Goal: Information Seeking & Learning: Learn about a topic

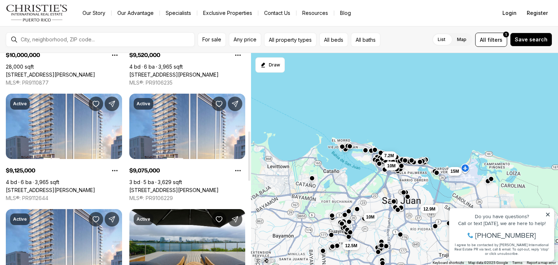
scroll to position [335, 0]
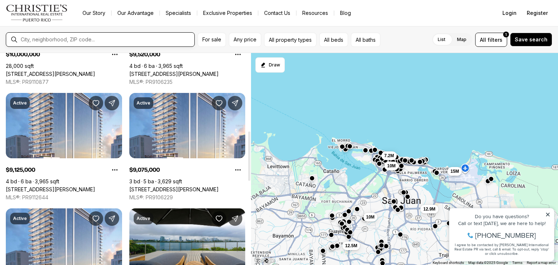
click at [84, 39] on input "text" at bounding box center [106, 40] width 171 height 6
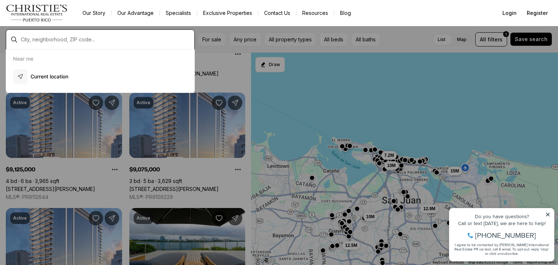
type input "*"
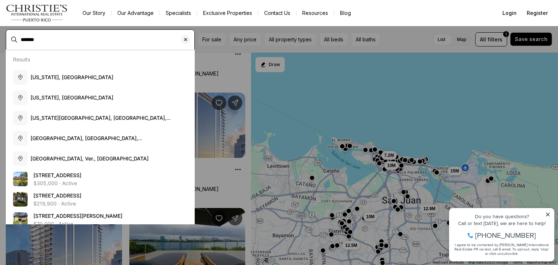
type input "*******"
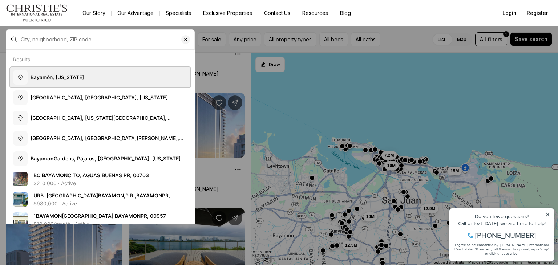
click at [65, 82] on button "Bayamón, Puerto Rico" at bounding box center [100, 77] width 180 height 20
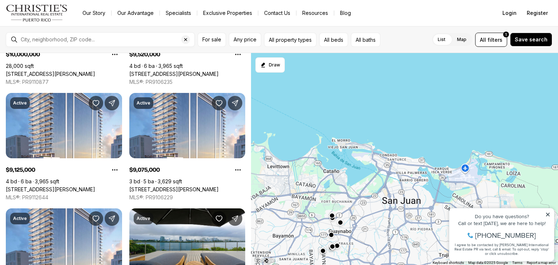
type input "**********"
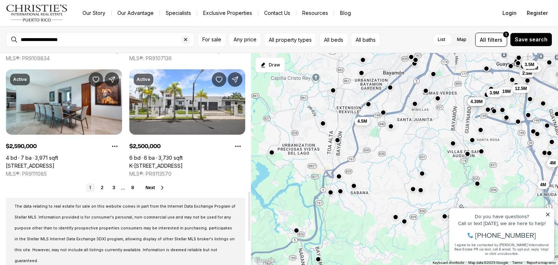
scroll to position [599, 0]
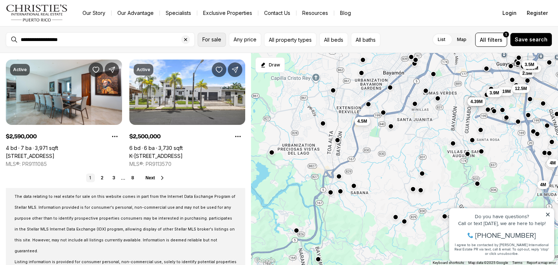
click at [212, 40] on span "For sale" at bounding box center [211, 40] width 19 height 6
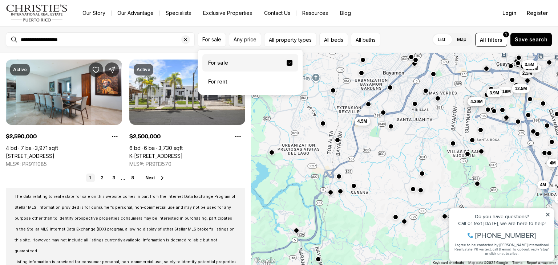
click at [215, 58] on label "For sale" at bounding box center [250, 62] width 96 height 17
click at [286, 60] on button "For sale" at bounding box center [289, 63] width 6 height 6
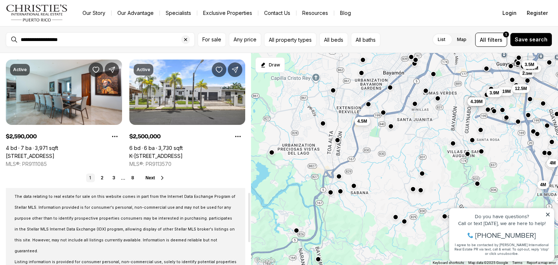
click at [155, 176] on button "Next" at bounding box center [156, 178] width 20 height 6
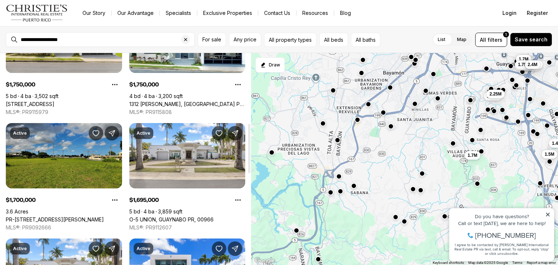
scroll to position [306, 0]
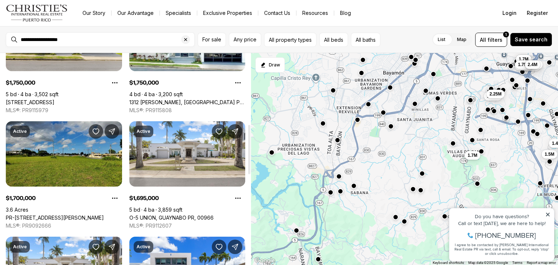
click at [155, 215] on link "O-5 UNION, GUAYNABO PR, 00966" at bounding box center [171, 218] width 84 height 7
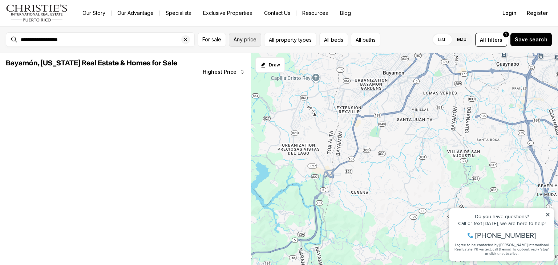
click at [243, 41] on span "Any price" at bounding box center [244, 40] width 23 height 6
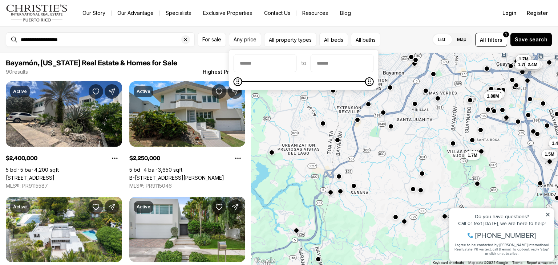
scroll to position [306, 0]
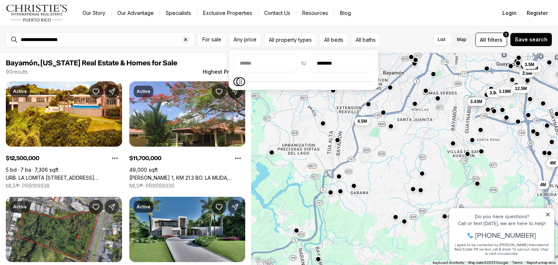
type input "********"
click at [237, 86] on span "Maximum" at bounding box center [240, 81] width 9 height 9
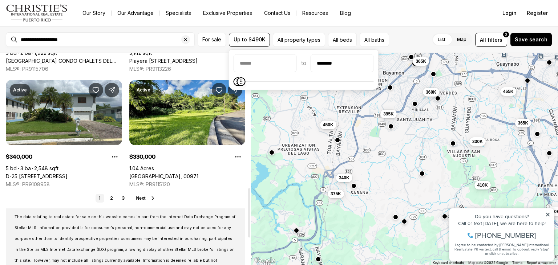
scroll to position [579, 0]
click at [113, 194] on link "2" at bounding box center [111, 198] width 9 height 9
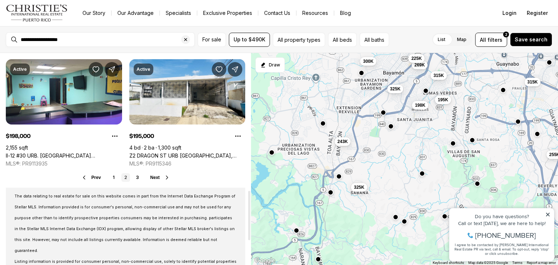
scroll to position [602, 0]
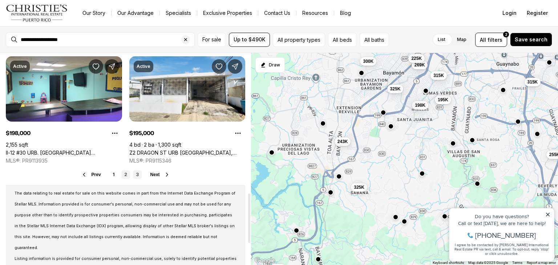
click at [137, 175] on link "3" at bounding box center [137, 174] width 9 height 9
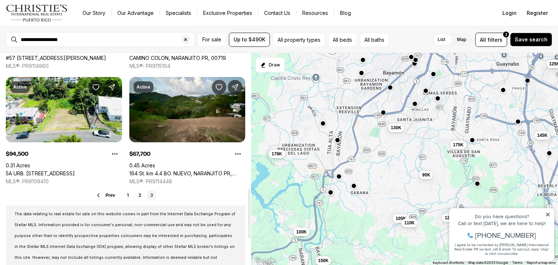
scroll to position [582, 0]
click at [140, 195] on link "2" at bounding box center [139, 195] width 9 height 9
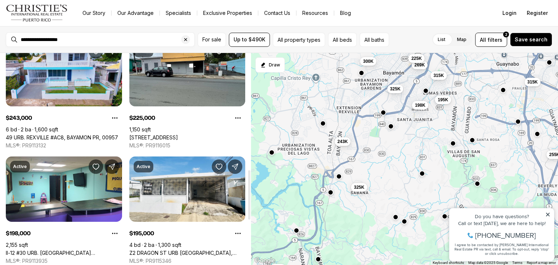
scroll to position [502, 0]
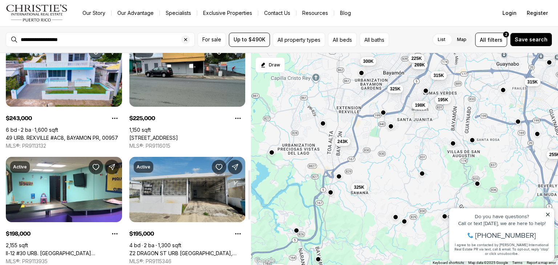
click at [163, 250] on link "Z2 DRAGON ST URB [GEOGRAPHIC_DATA], BAYAMON PR, 00956" at bounding box center [187, 253] width 116 height 7
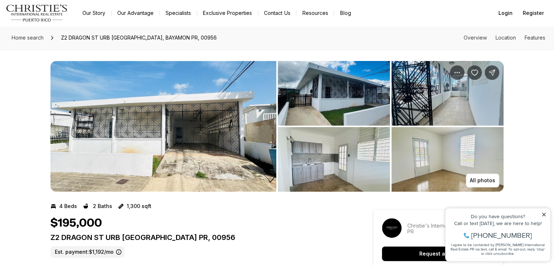
click at [354, 101] on img "View image gallery" at bounding box center [334, 93] width 112 height 65
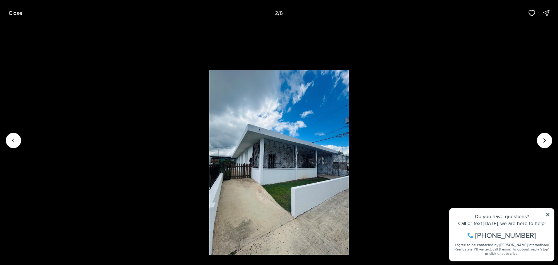
click at [535, 141] on li "2 of 8" at bounding box center [279, 140] width 558 height 229
click at [547, 138] on icon "Next slide" at bounding box center [544, 140] width 7 height 7
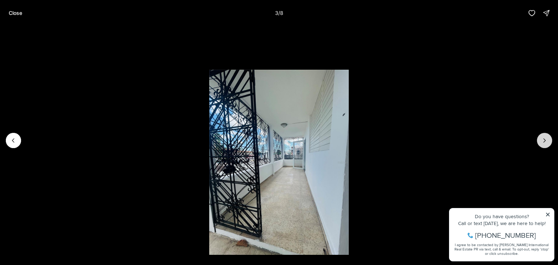
click at [547, 138] on icon "Next slide" at bounding box center [544, 140] width 7 height 7
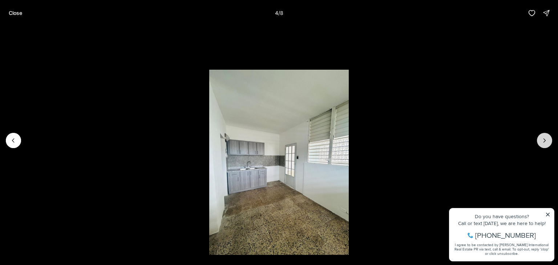
click at [547, 138] on icon "Next slide" at bounding box center [544, 140] width 7 height 7
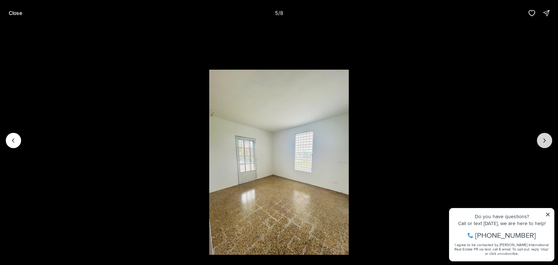
click at [547, 138] on icon "Next slide" at bounding box center [544, 140] width 7 height 7
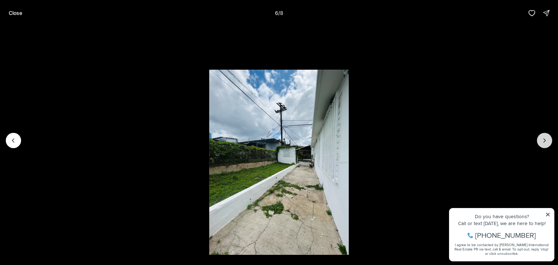
click at [549, 146] on button "Next slide" at bounding box center [544, 140] width 15 height 15
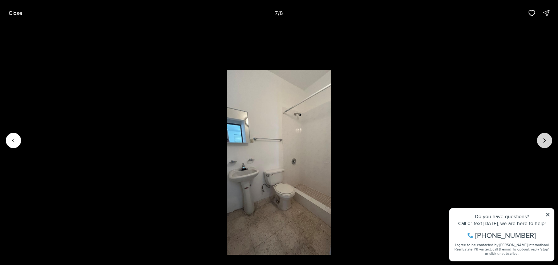
click at [549, 146] on button "Next slide" at bounding box center [544, 140] width 15 height 15
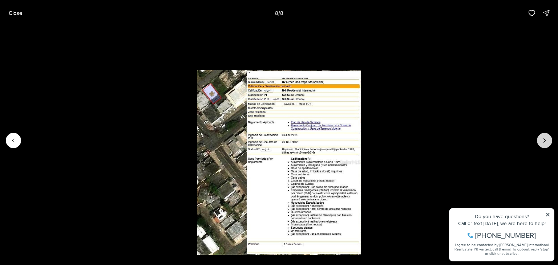
click at [549, 146] on div at bounding box center [544, 140] width 15 height 15
click at [11, 13] on p "Close" at bounding box center [15, 13] width 13 height 6
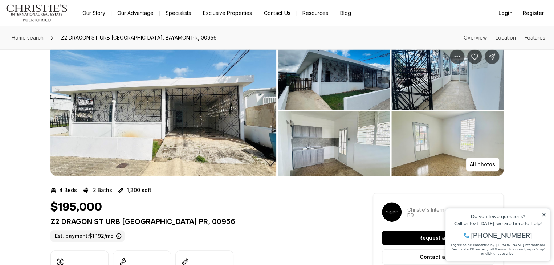
scroll to position [16, 0]
click at [315, 139] on img "View image gallery" at bounding box center [334, 143] width 112 height 65
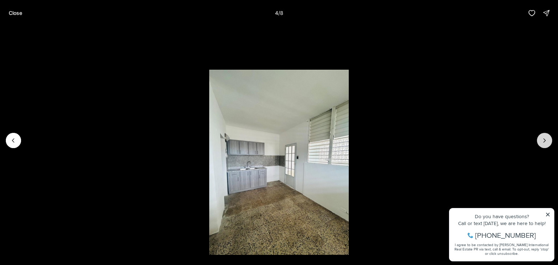
click at [548, 139] on icon "Next slide" at bounding box center [544, 140] width 7 height 7
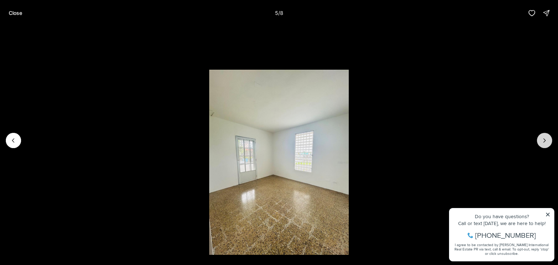
click at [548, 139] on icon "Next slide" at bounding box center [544, 140] width 7 height 7
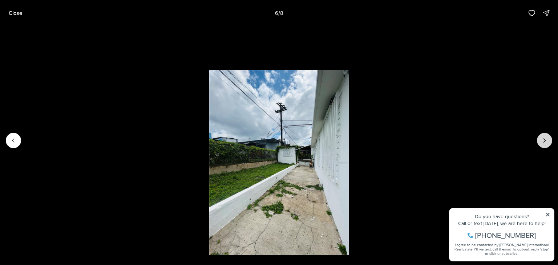
click at [548, 139] on icon "Next slide" at bounding box center [544, 140] width 7 height 7
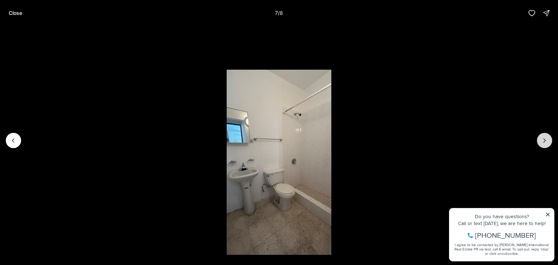
click at [548, 139] on icon "Next slide" at bounding box center [544, 140] width 7 height 7
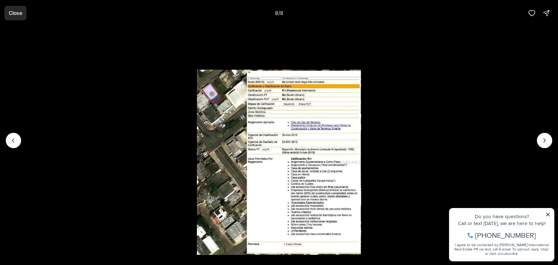
click at [16, 8] on button "Close" at bounding box center [15, 13] width 22 height 15
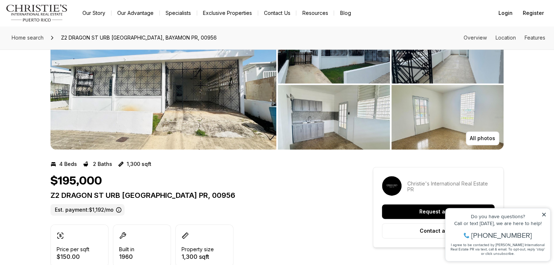
scroll to position [0, 0]
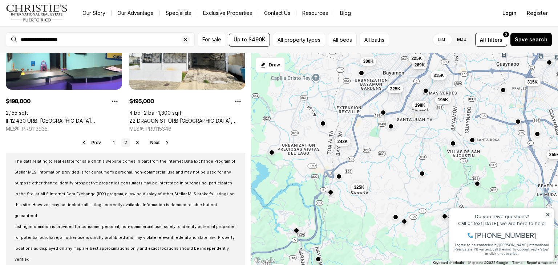
scroll to position [641, 0]
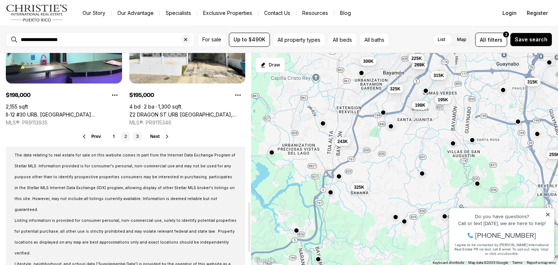
click at [138, 137] on link "3" at bounding box center [137, 136] width 9 height 9
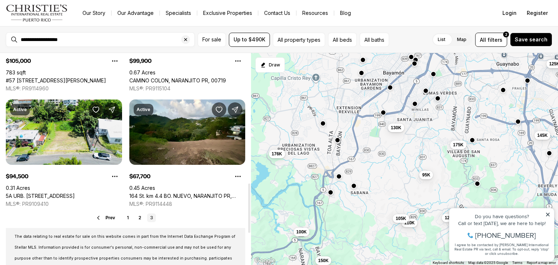
scroll to position [560, 0]
